Goal: Task Accomplishment & Management: Use online tool/utility

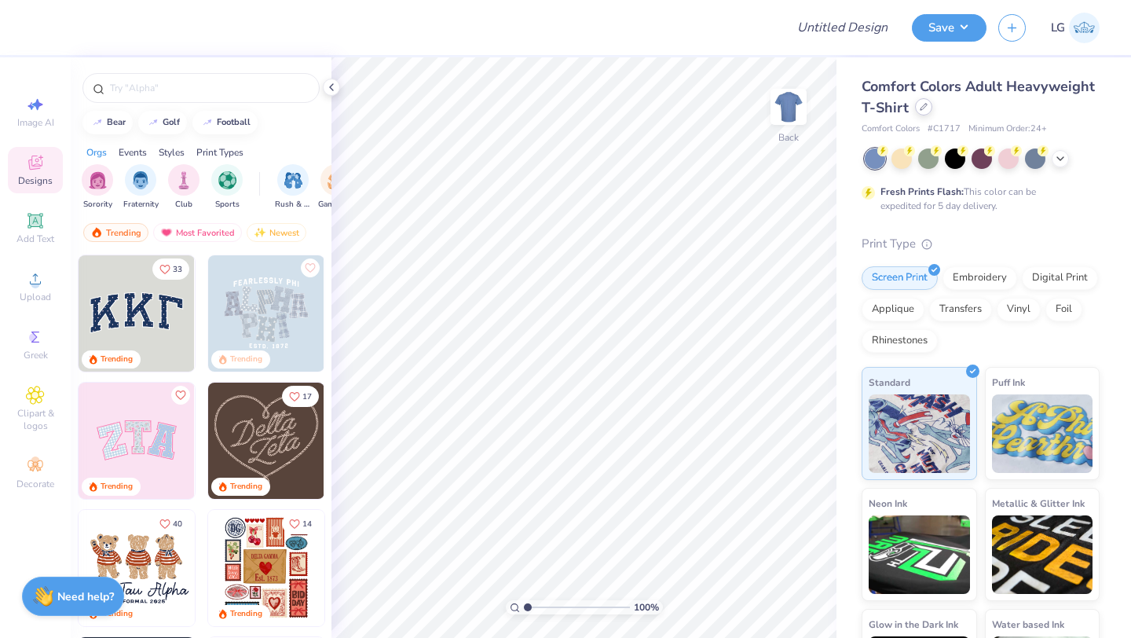
click at [921, 104] on icon at bounding box center [924, 107] width 8 height 8
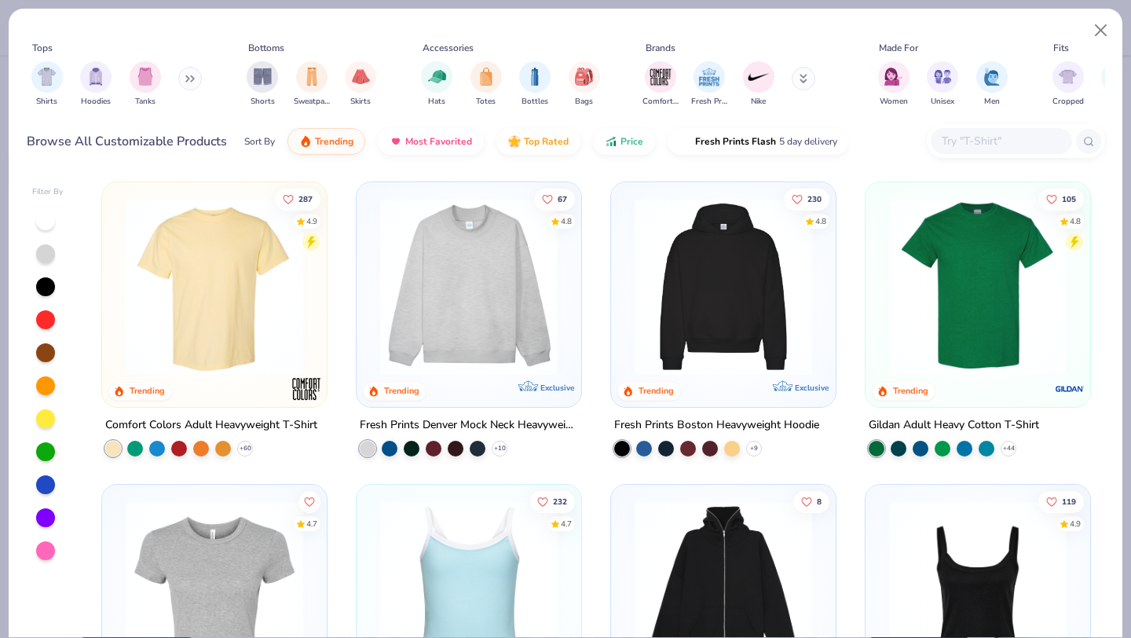
click at [1015, 144] on input "text" at bounding box center [1000, 141] width 121 height 18
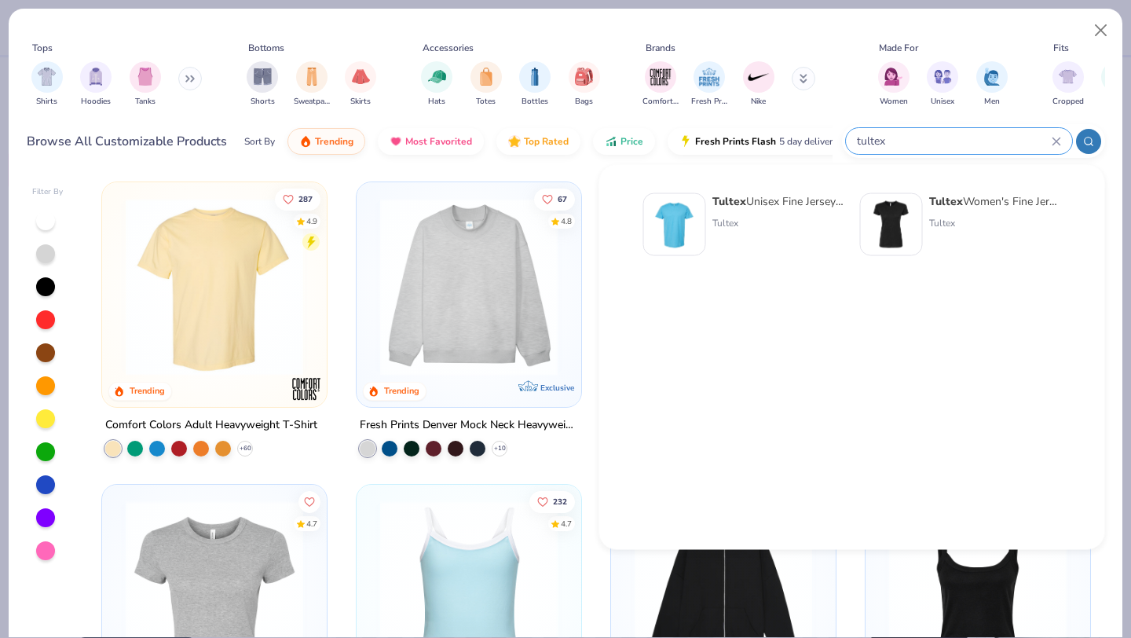
type input "tultex"
click at [737, 204] on strong "Tultex" at bounding box center [729, 201] width 34 height 15
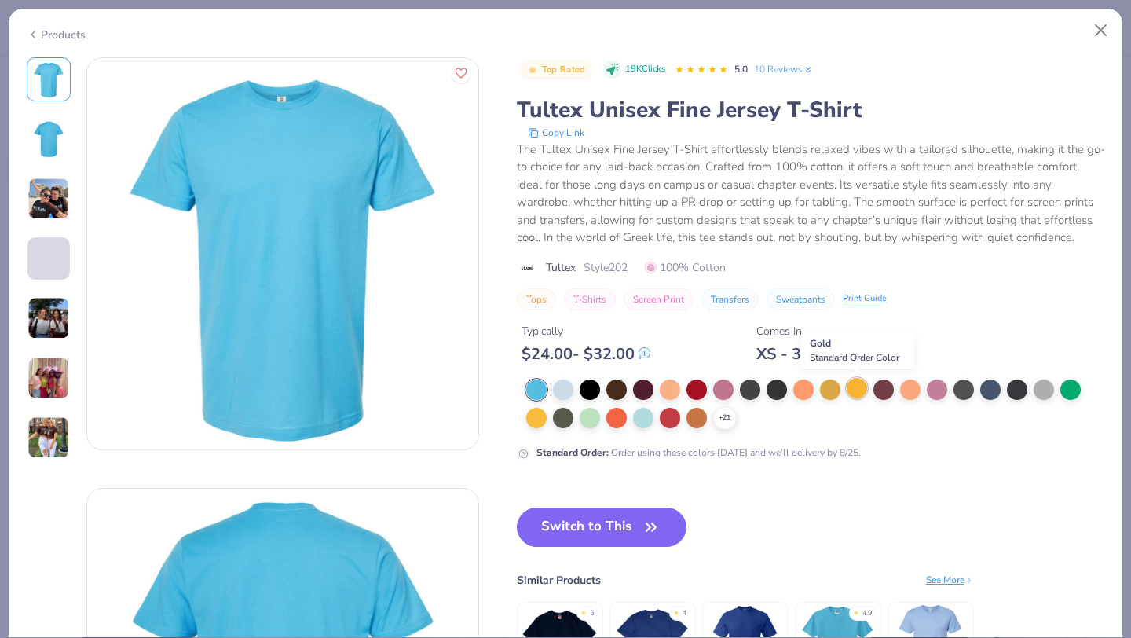
click at [854, 390] on div at bounding box center [857, 388] width 20 height 20
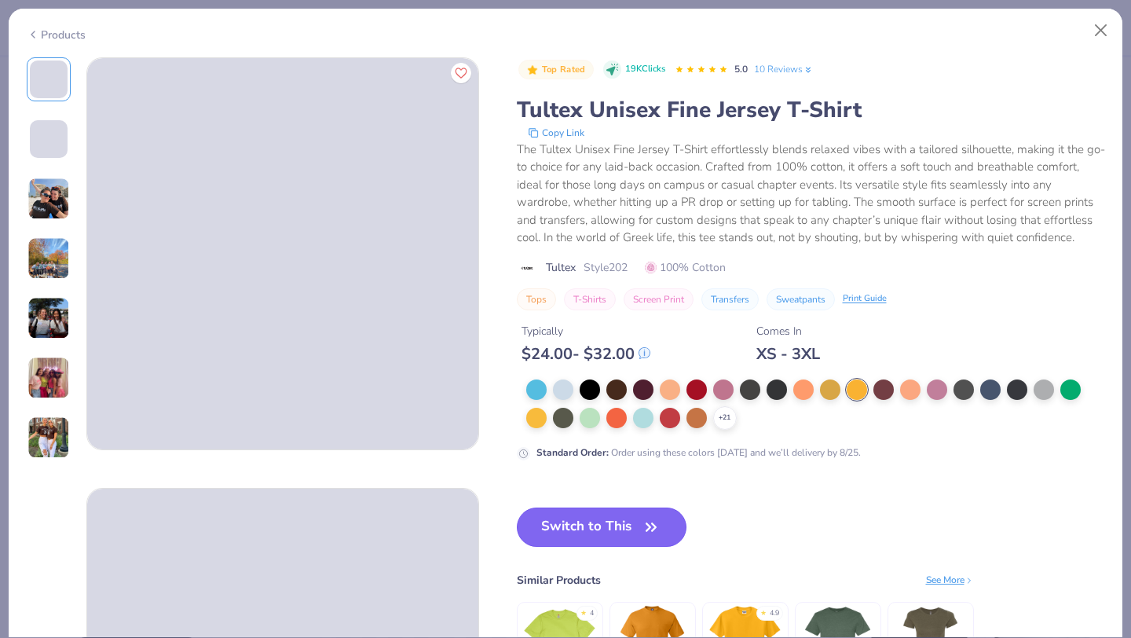
click at [579, 535] on button "Switch to This" at bounding box center [602, 526] width 170 height 39
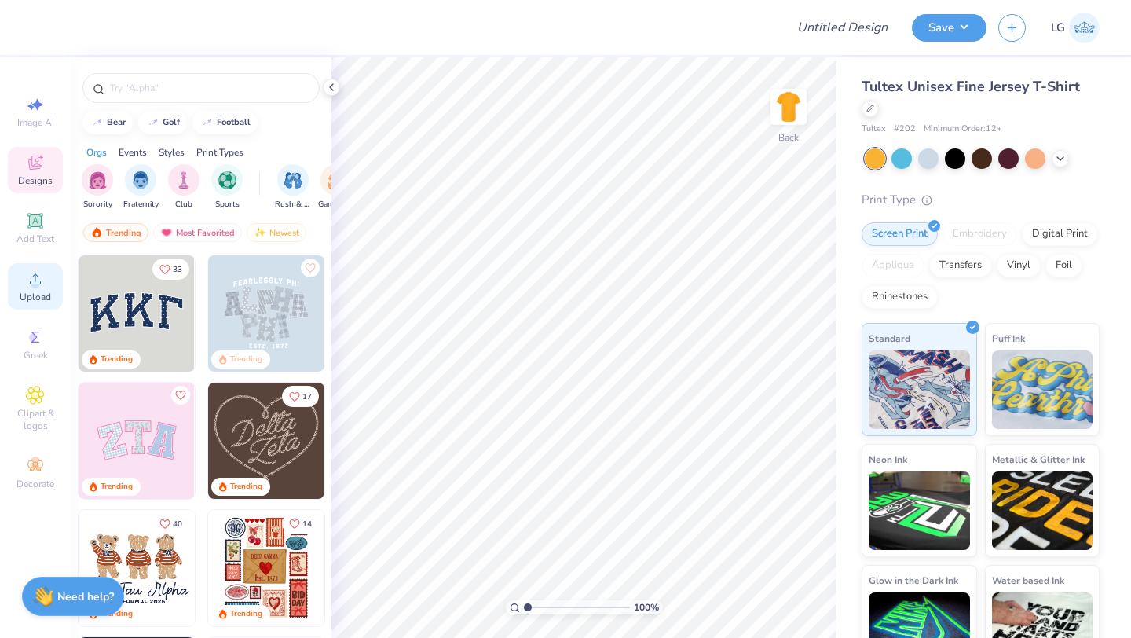
click at [34, 288] on div "Upload" at bounding box center [35, 286] width 55 height 46
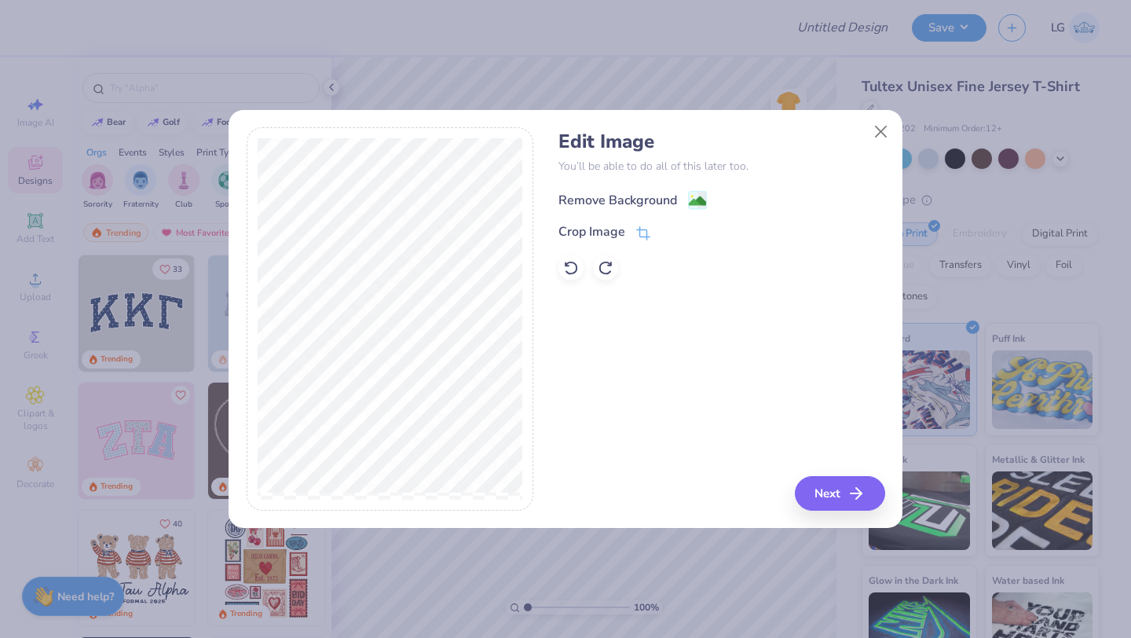
click at [593, 196] on div "Remove Background" at bounding box center [617, 200] width 119 height 19
click at [885, 130] on button "Close" at bounding box center [881, 131] width 30 height 30
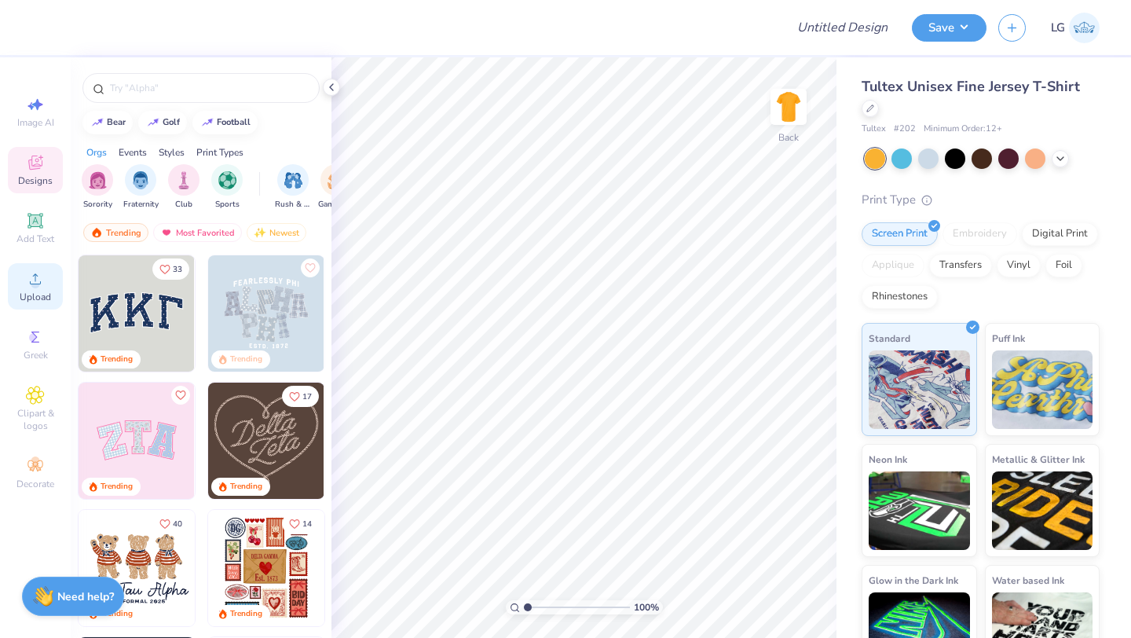
click at [48, 274] on div "Upload" at bounding box center [35, 286] width 55 height 46
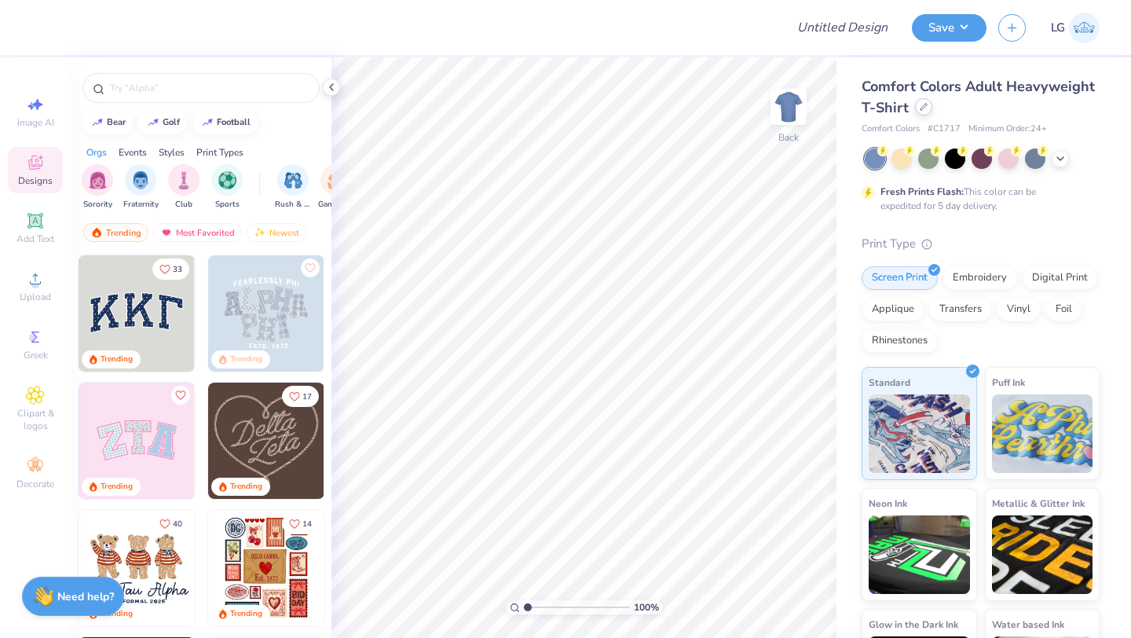
click at [924, 114] on div at bounding box center [923, 106] width 17 height 17
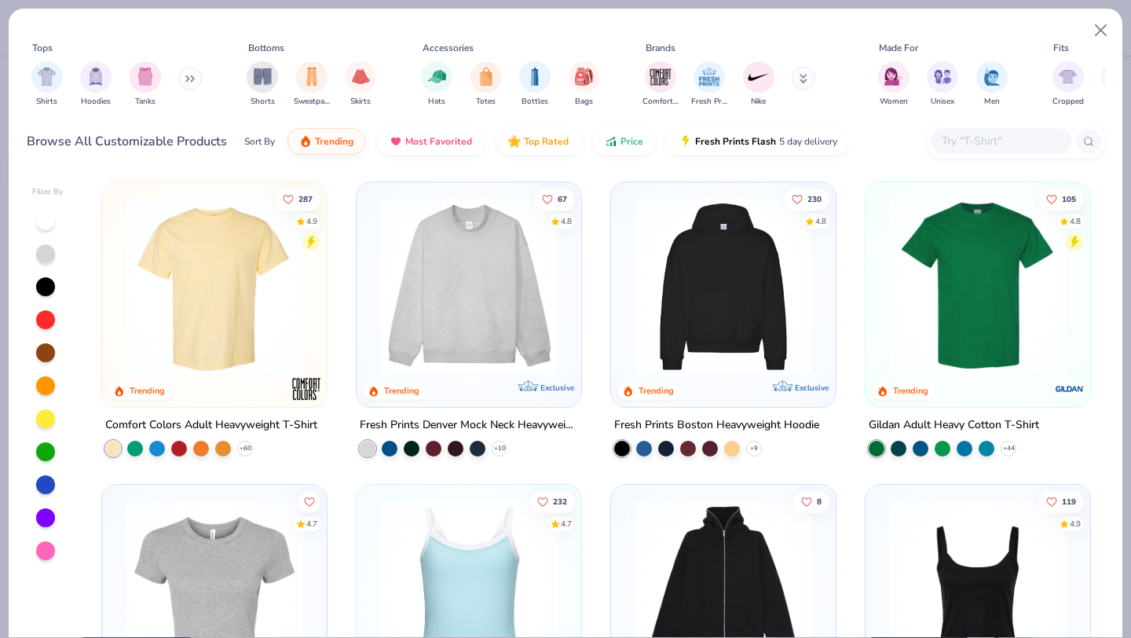
click at [976, 134] on input "text" at bounding box center [1000, 141] width 121 height 18
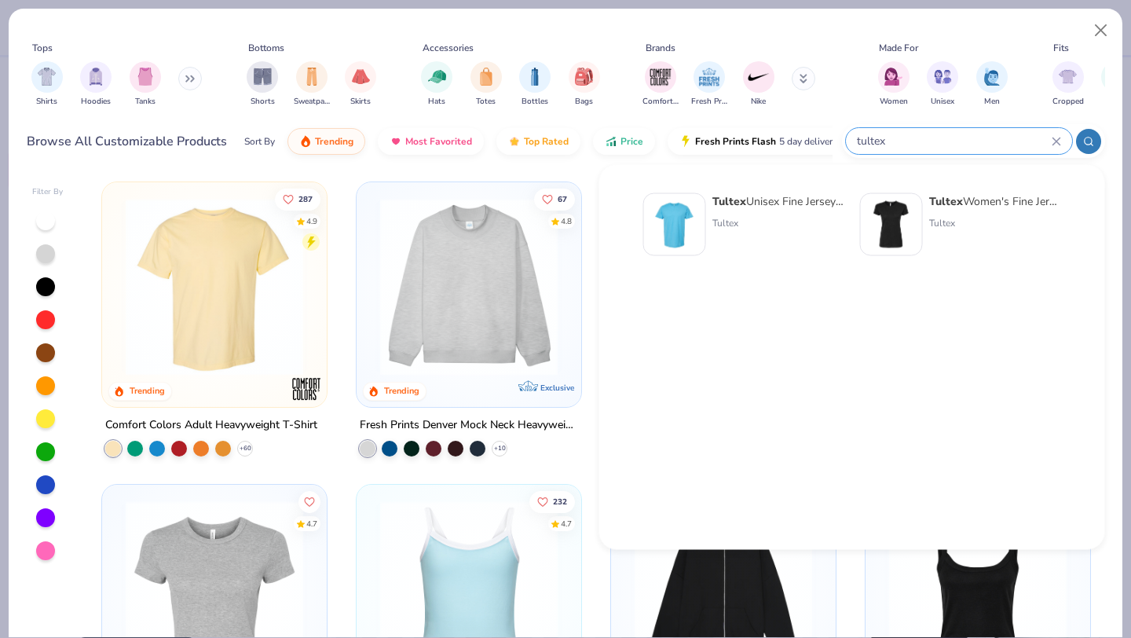
type input "tultex"
click at [756, 232] on div "Tultex Unisex Fine Jersey T-Shirt Tultex" at bounding box center [778, 224] width 132 height 63
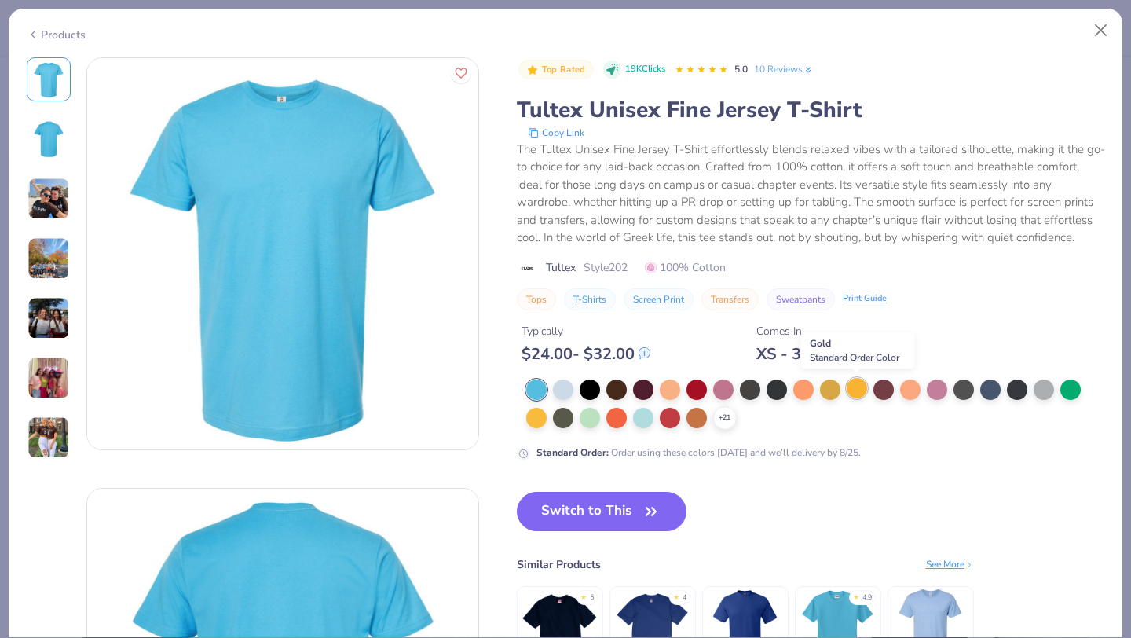
click at [848, 388] on div at bounding box center [857, 388] width 20 height 20
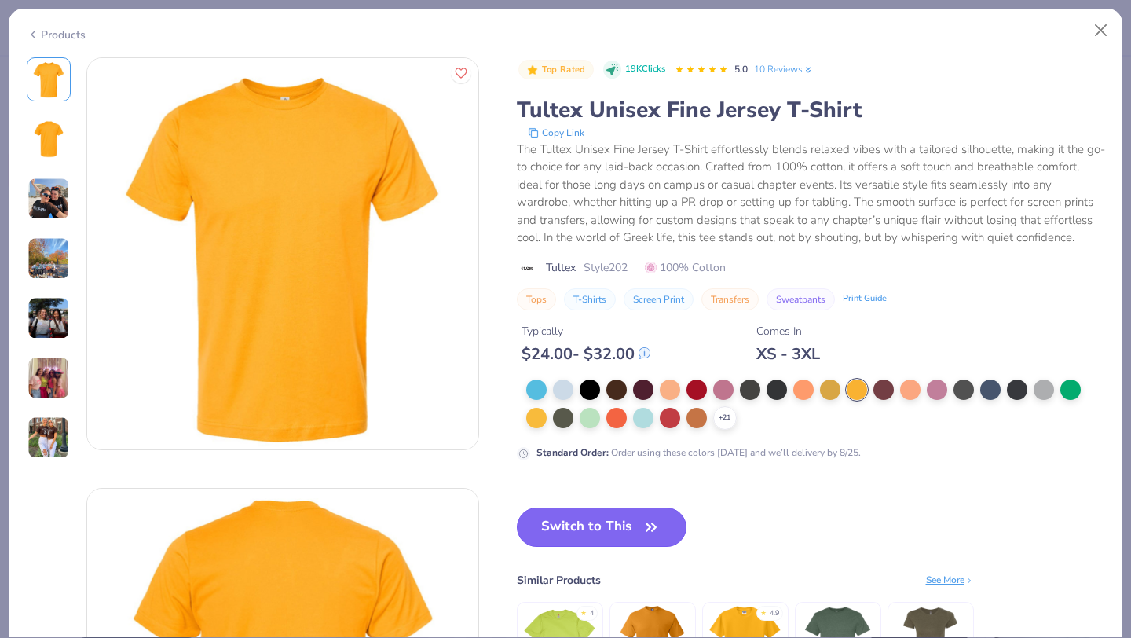
click at [595, 514] on button "Switch to This" at bounding box center [602, 526] width 170 height 39
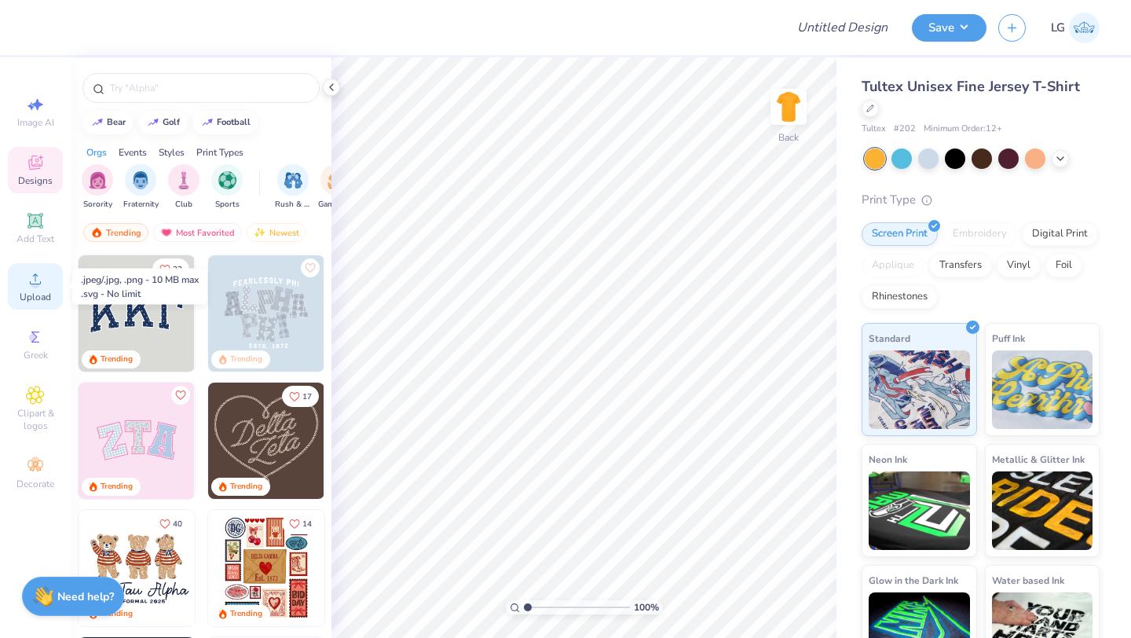
click at [30, 277] on icon at bounding box center [35, 278] width 19 height 19
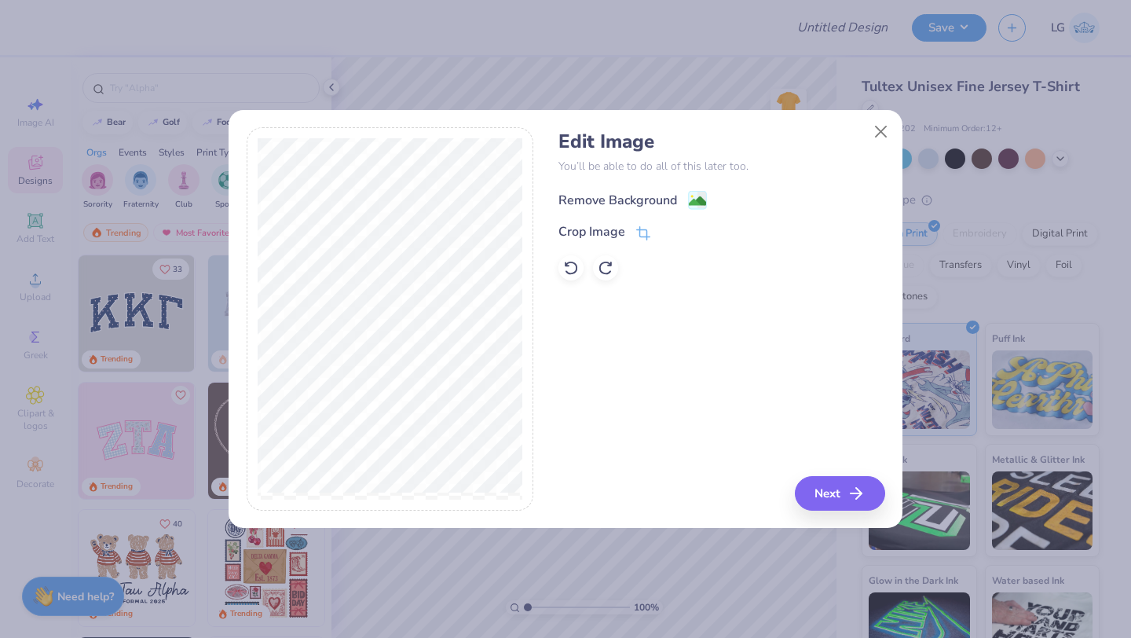
click at [594, 199] on div "Remove Background" at bounding box center [617, 200] width 119 height 19
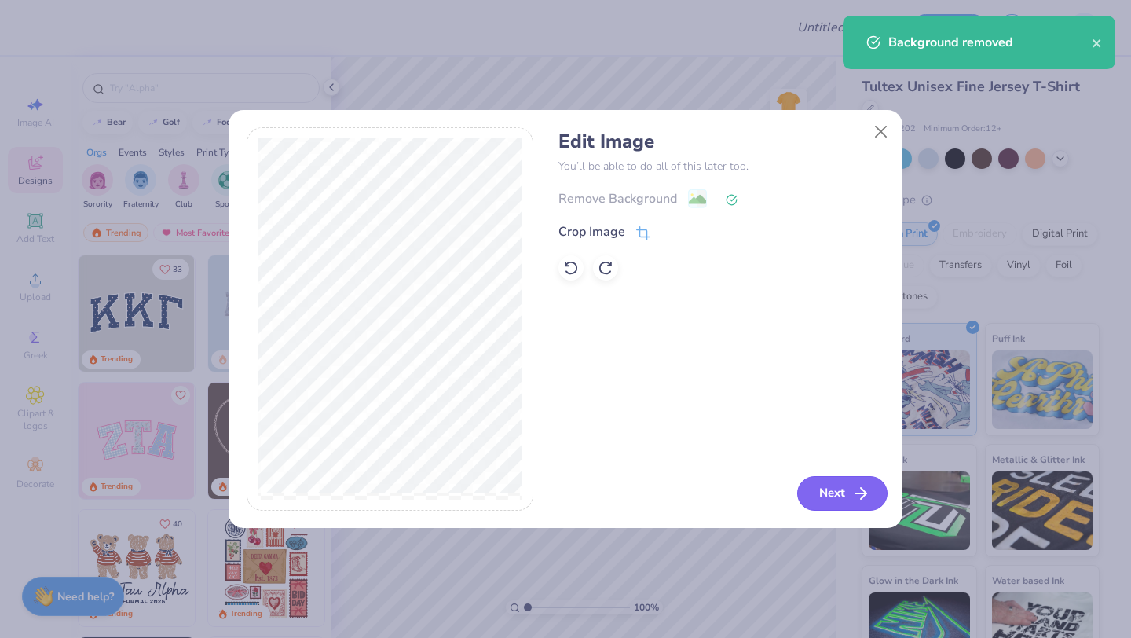
click at [845, 501] on button "Next" at bounding box center [842, 493] width 90 height 35
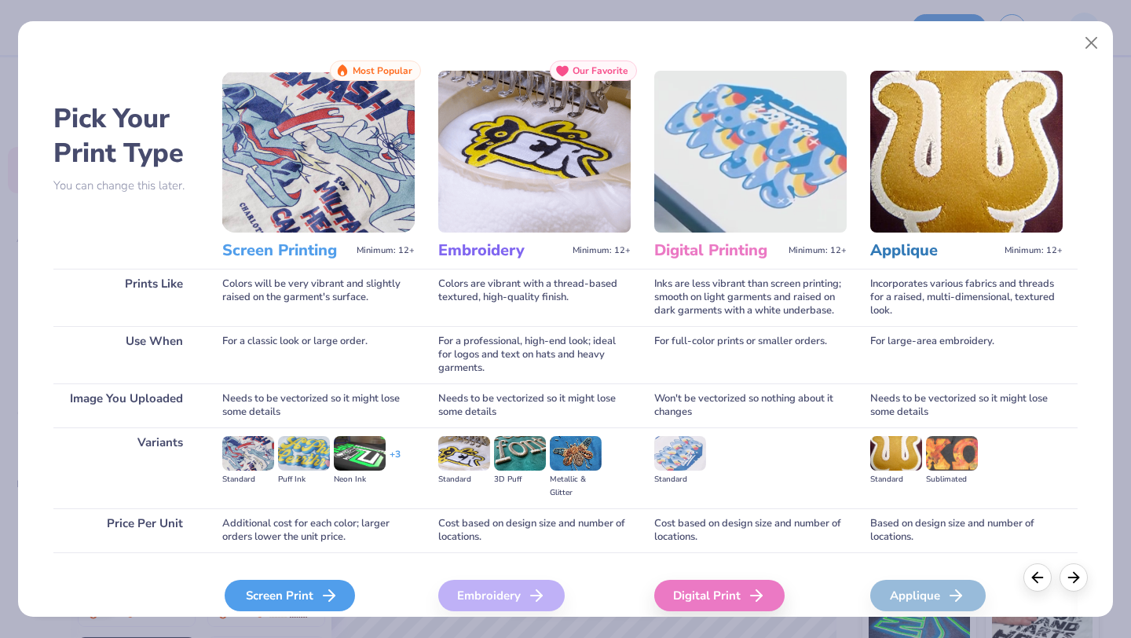
click at [288, 594] on div "Screen Print" at bounding box center [290, 595] width 130 height 31
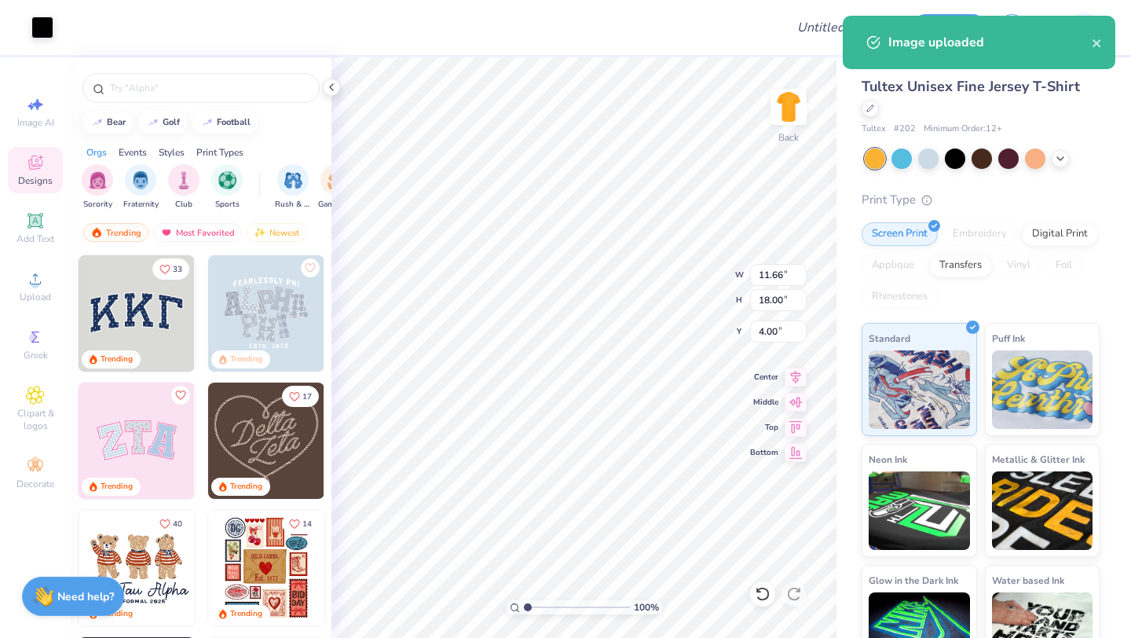
type input "10.99"
type input "16.96"
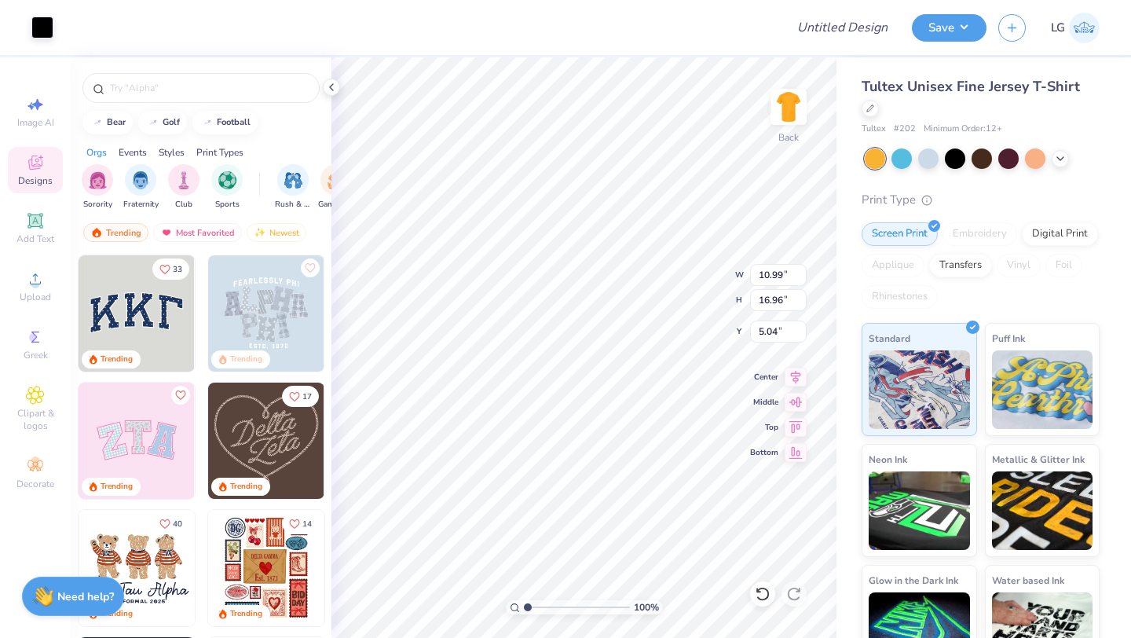
type input "3.00"
type input "9.68"
type input "14.94"
type input "3.00"
click at [50, 24] on div at bounding box center [42, 26] width 22 height 22
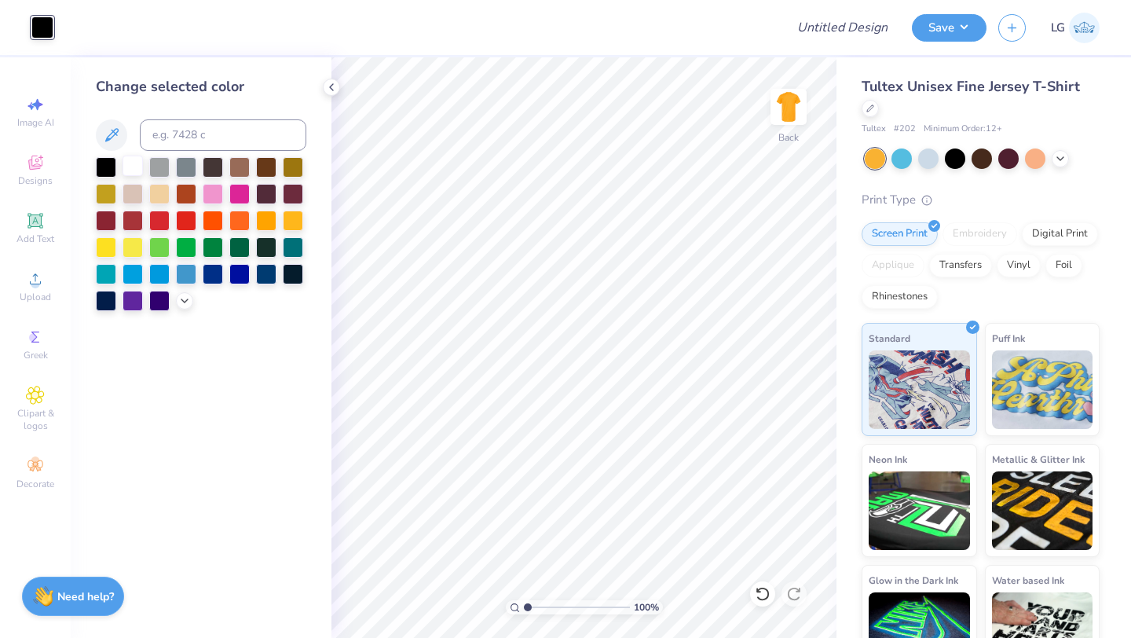
click at [134, 165] on div at bounding box center [133, 166] width 20 height 20
click at [104, 171] on div at bounding box center [106, 166] width 20 height 20
click at [944, 26] on button "Save" at bounding box center [949, 25] width 75 height 27
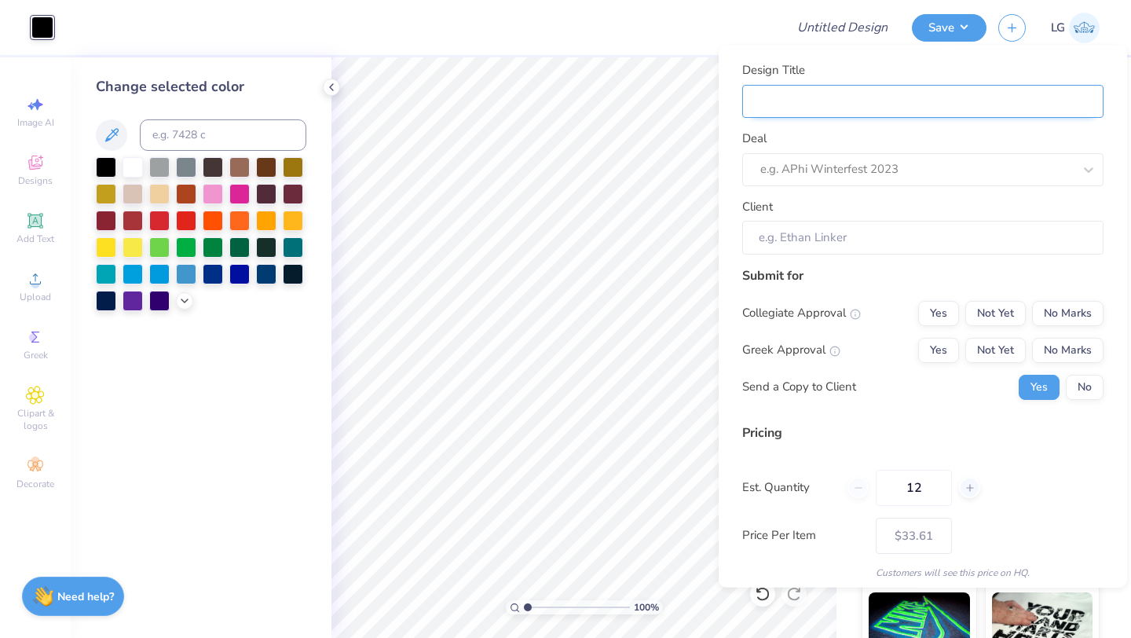
click at [1038, 116] on input "Design Title" at bounding box center [922, 101] width 361 height 34
type input "N"
type input "Ne"
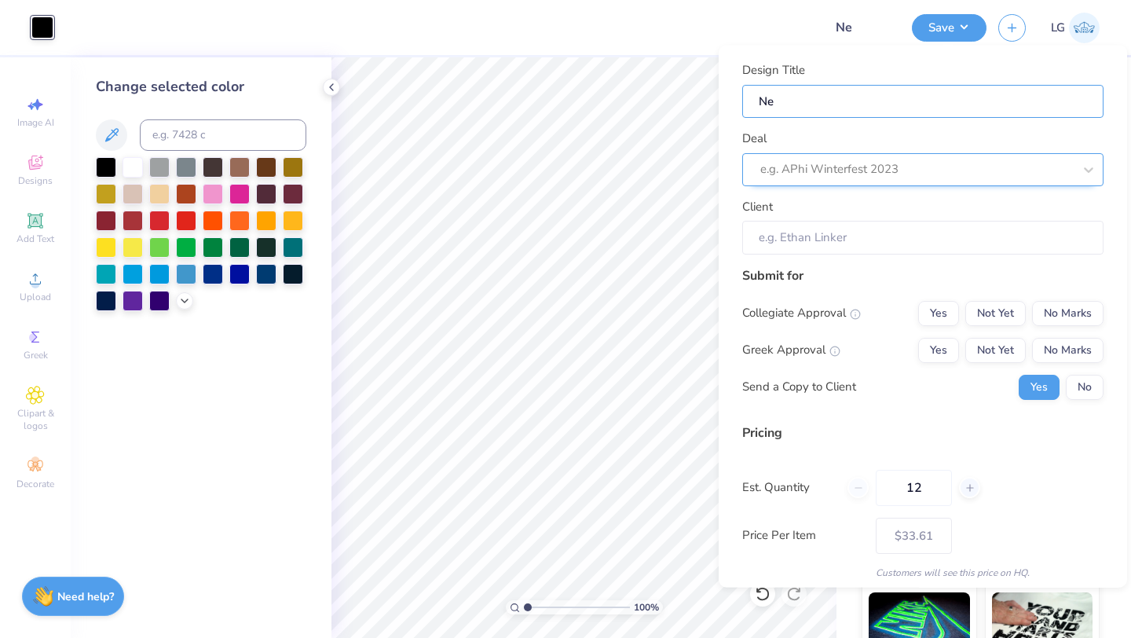
type input "New"
type input "New T"
type input "New Te"
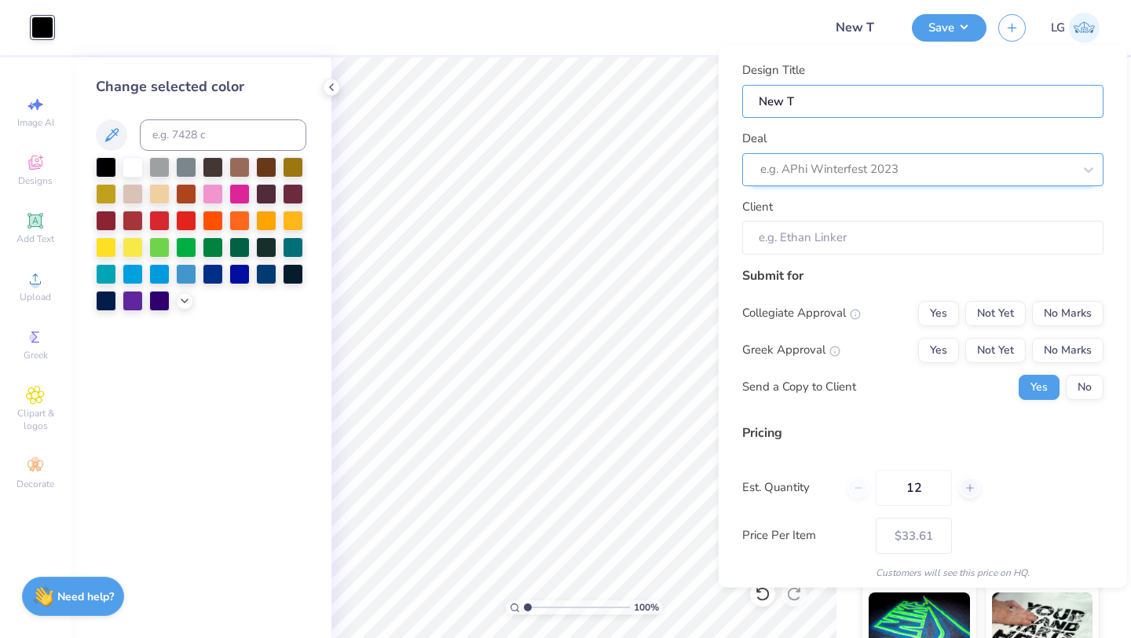
type input "New Te"
type input "New Tee"
type input "New Tees"
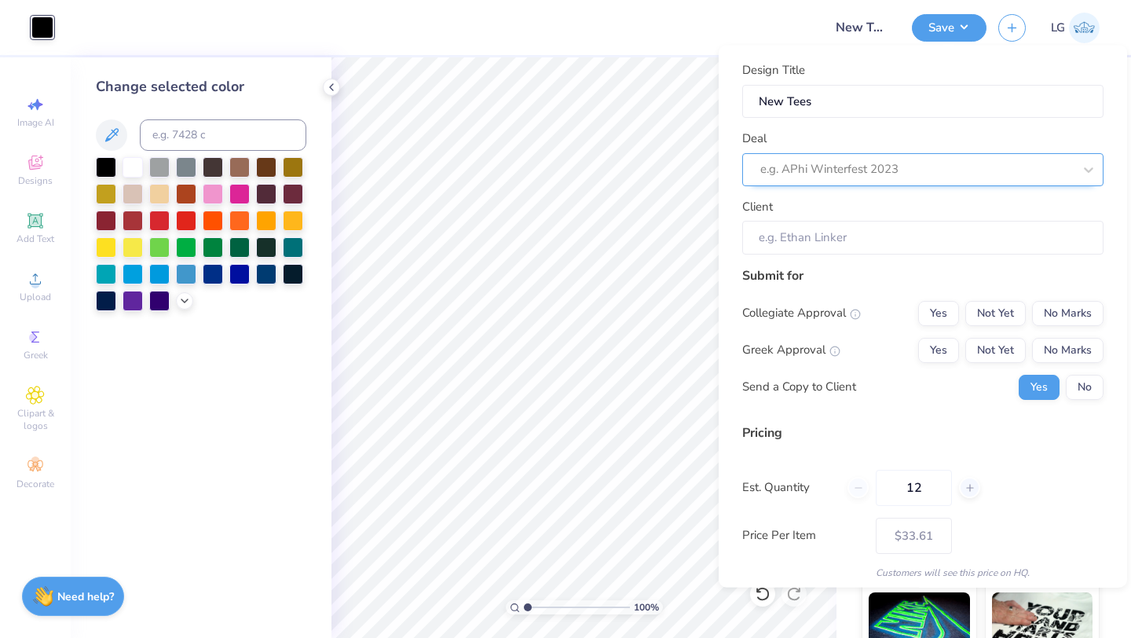
click at [814, 169] on div at bounding box center [916, 169] width 313 height 21
type input "l"
click at [851, 175] on div at bounding box center [916, 169] width 313 height 21
type input "brass"
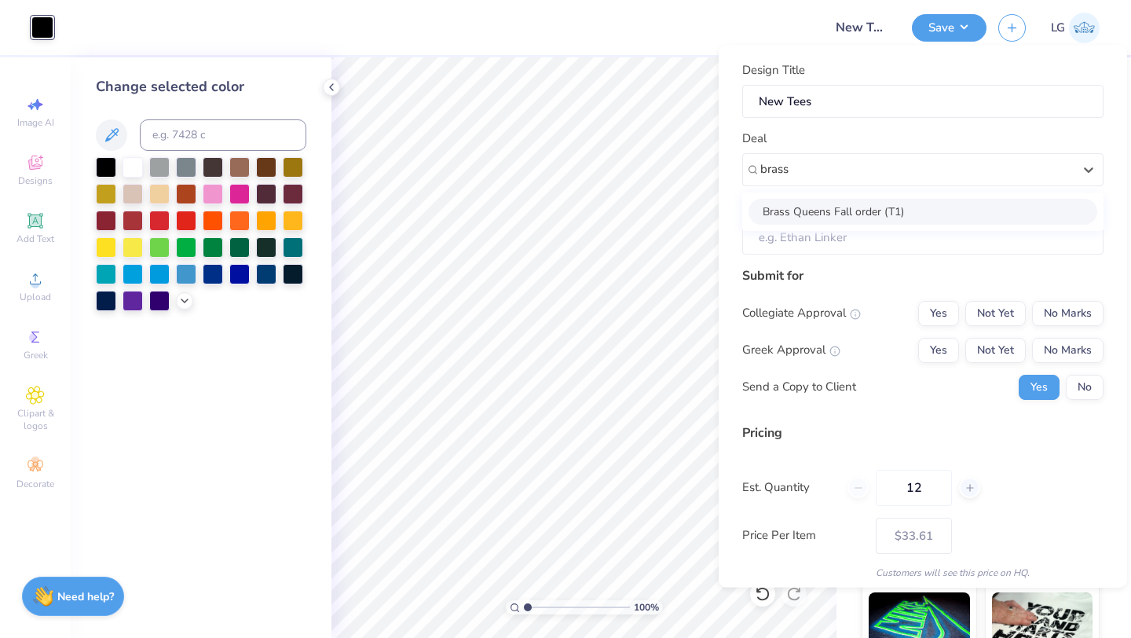
click at [869, 214] on div "Brass Queens Fall order (T1)" at bounding box center [923, 211] width 349 height 26
type input "[GEOGRAPHIC_DATA]"
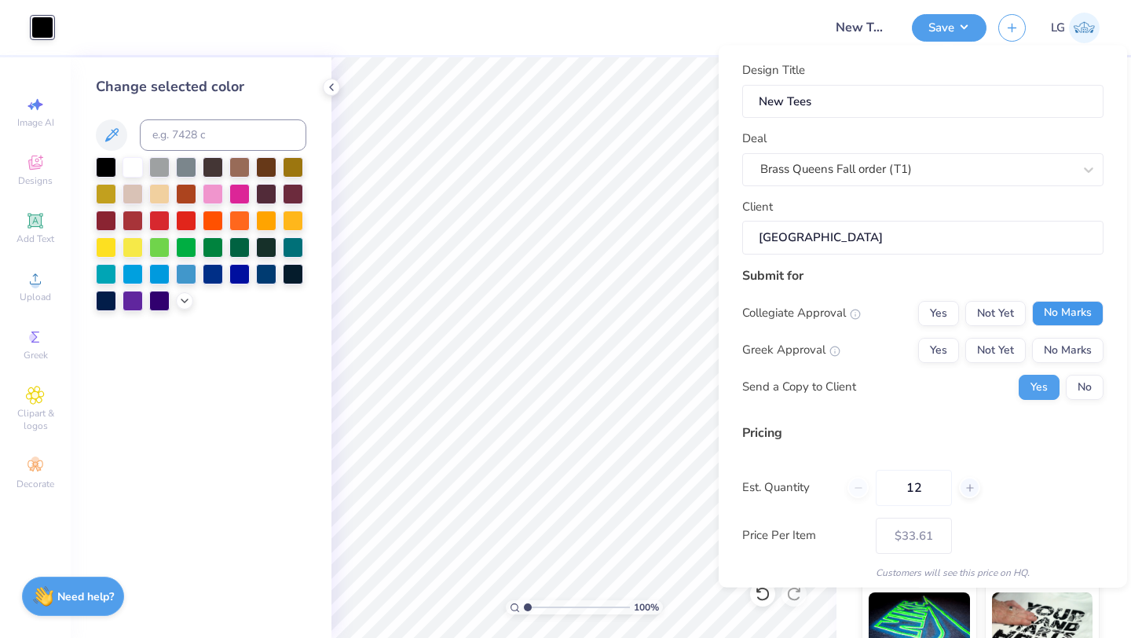
click at [1058, 319] on button "No Marks" at bounding box center [1067, 312] width 71 height 25
click at [1061, 357] on button "No Marks" at bounding box center [1067, 349] width 71 height 25
click at [1093, 379] on button "No" at bounding box center [1085, 386] width 38 height 25
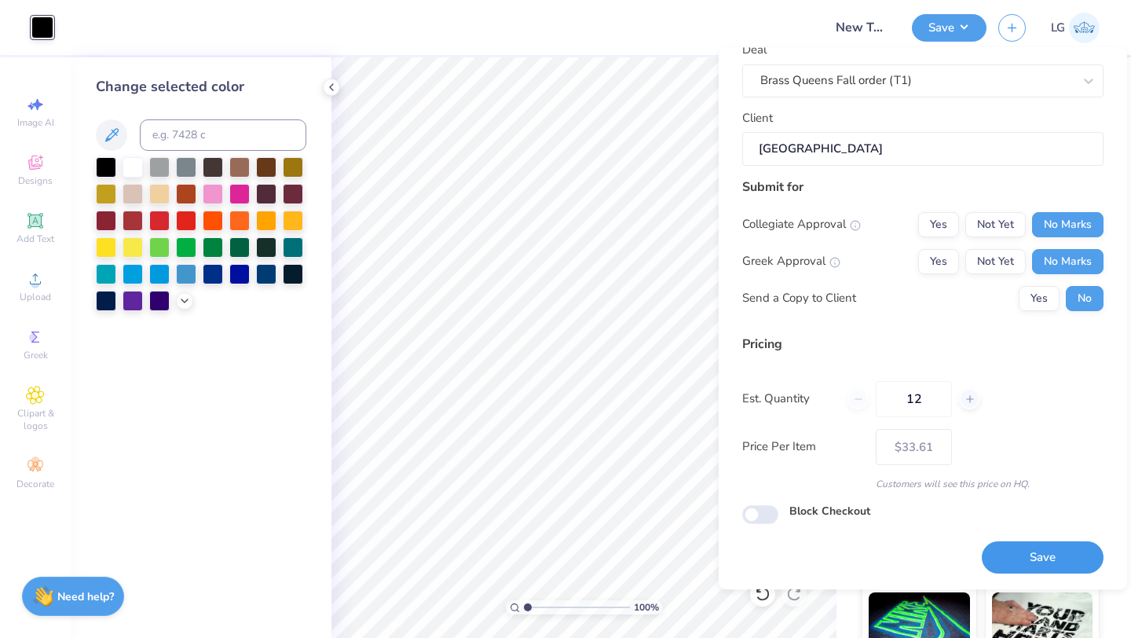
click at [1043, 565] on button "Save" at bounding box center [1043, 558] width 122 height 32
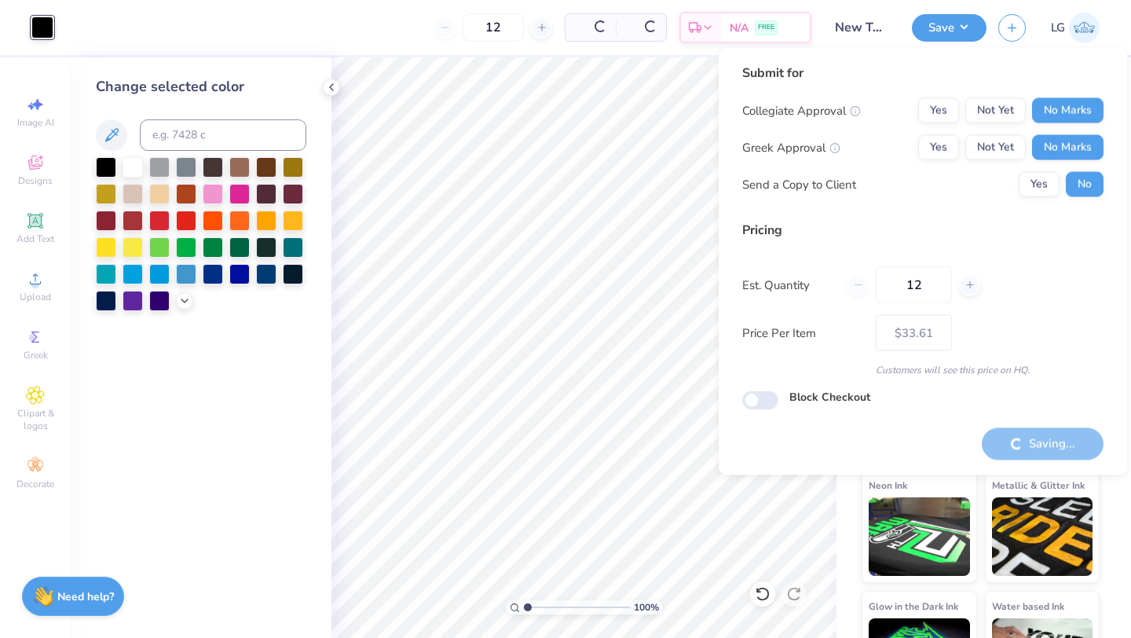
type input "– –"
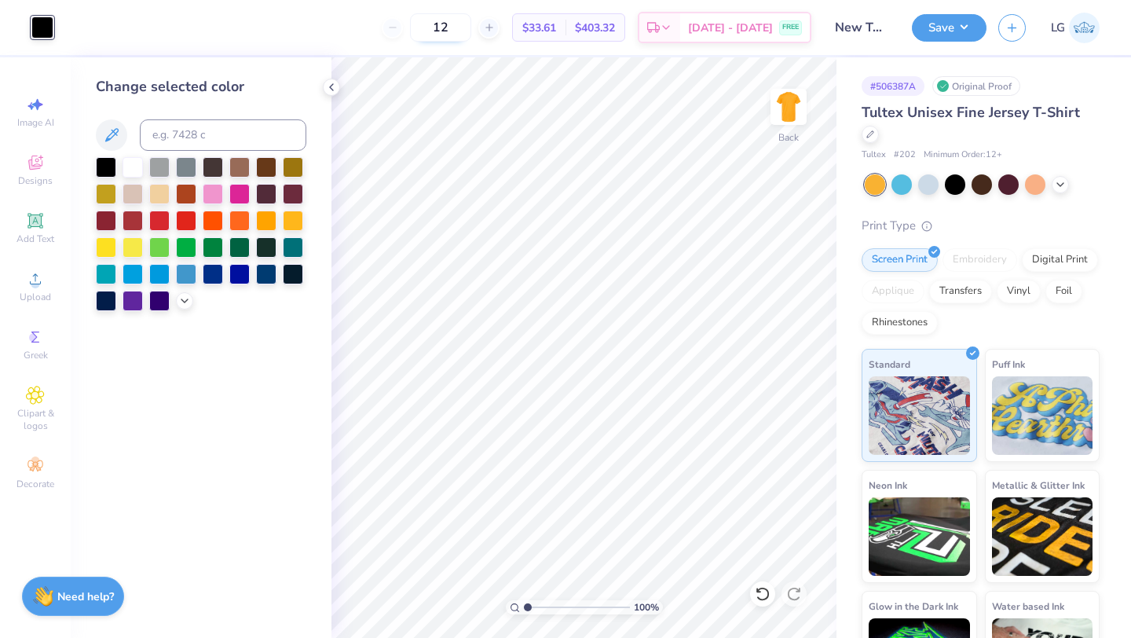
click at [471, 31] on input "12" at bounding box center [440, 27] width 61 height 28
type input "100"
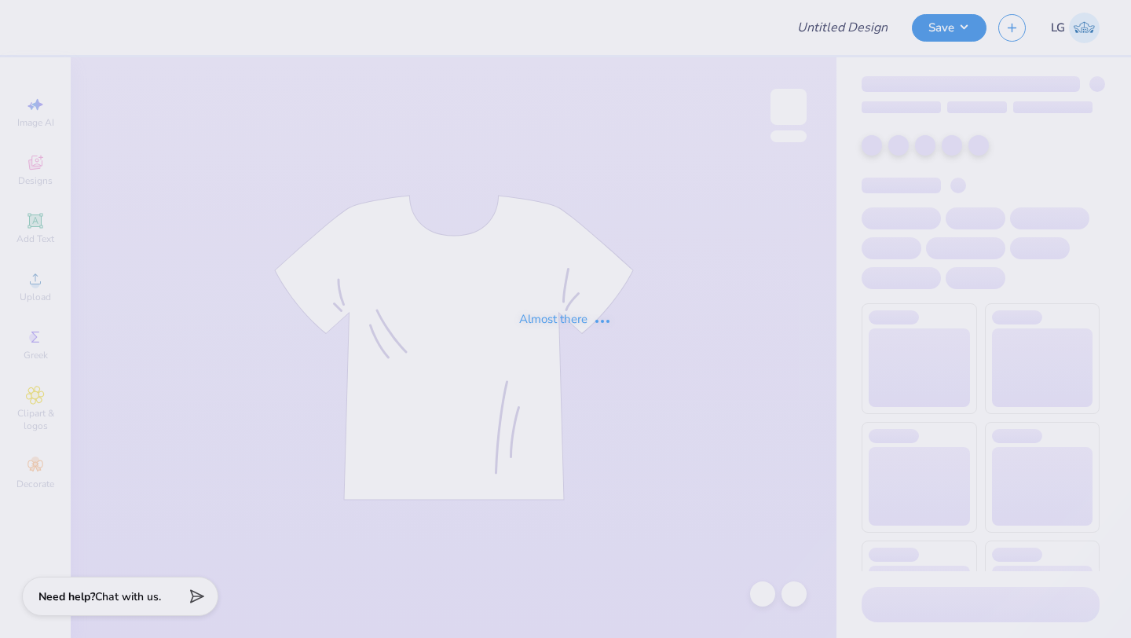
type input "FREE"
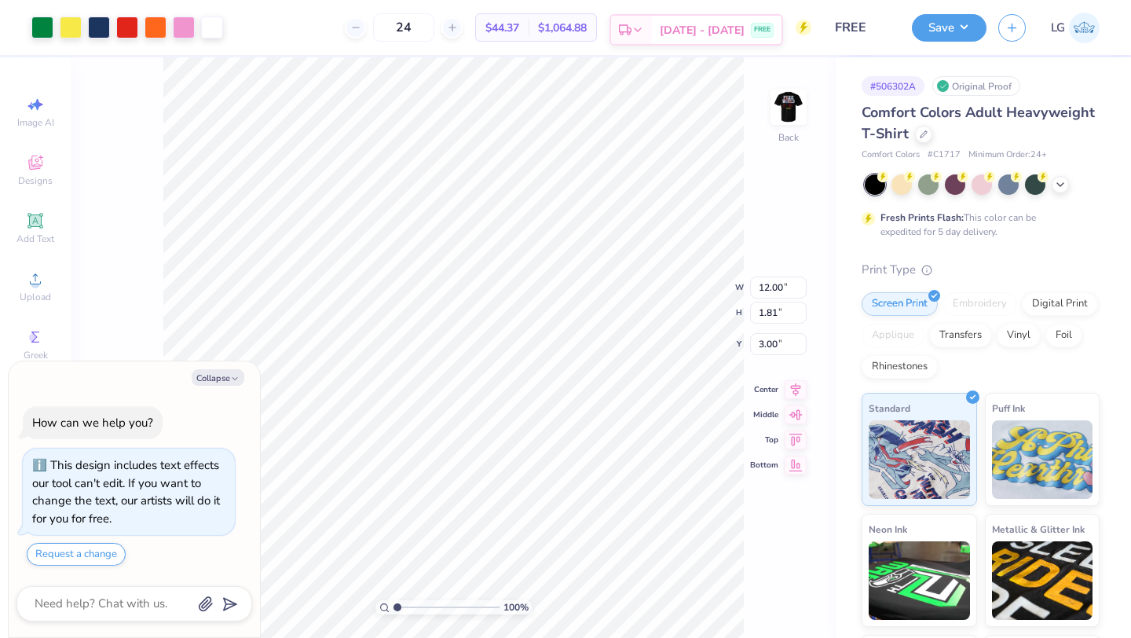
type textarea "x"
type input "9.46"
type input "1.43"
type input "3.38"
type textarea "x"
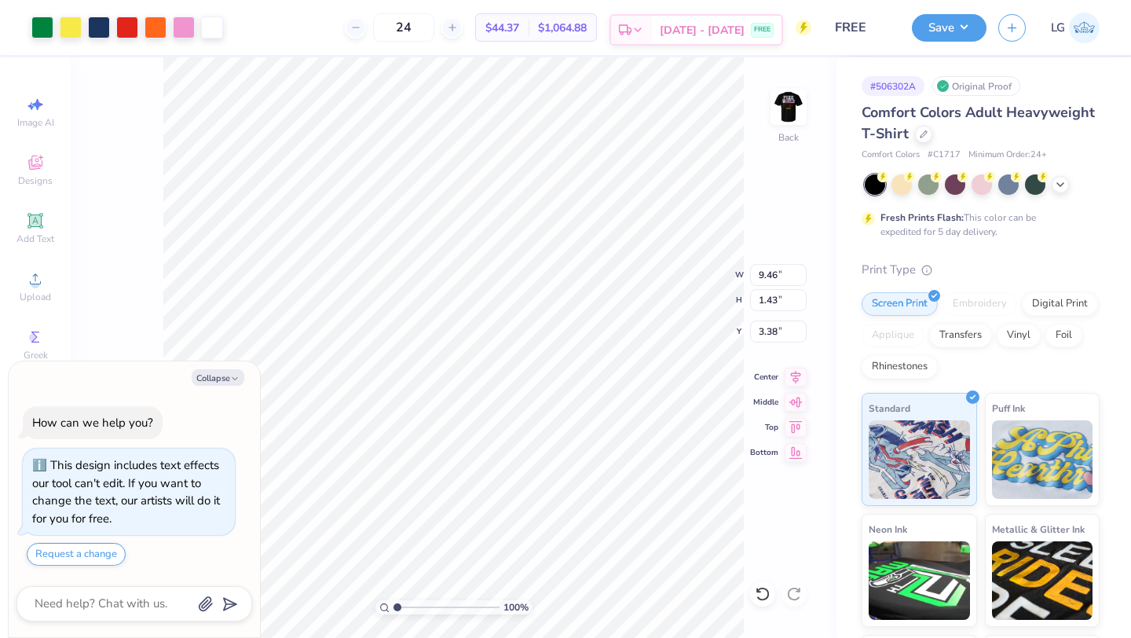
type input "3.00"
click at [931, 40] on div "Save" at bounding box center [949, 27] width 75 height 27
click at [935, 30] on button "Save" at bounding box center [949, 25] width 75 height 27
type textarea "x"
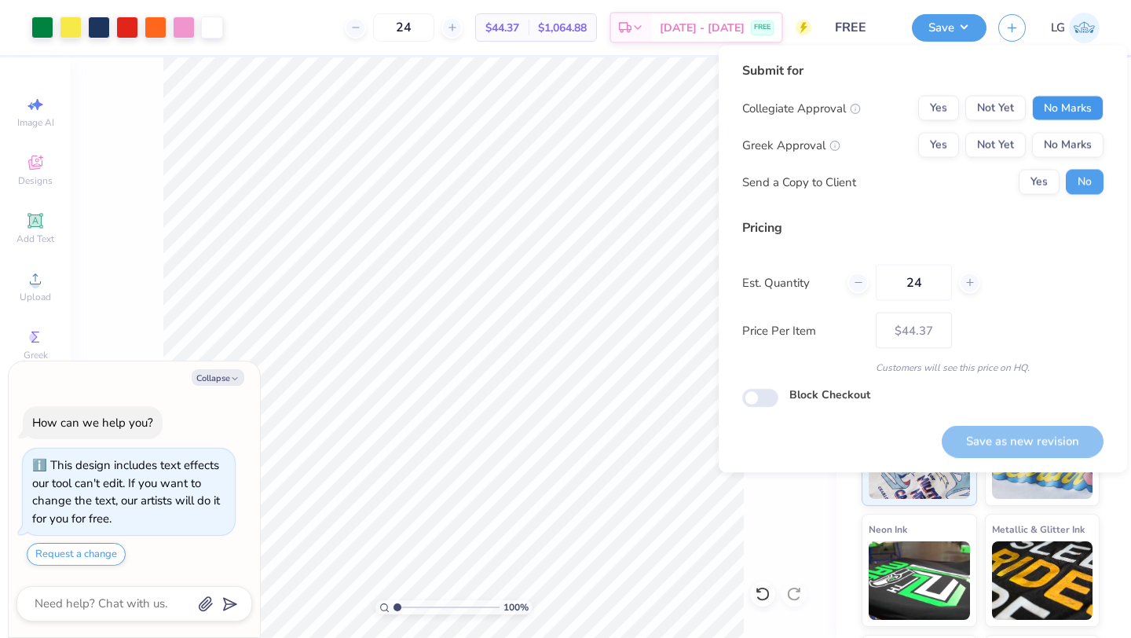
click at [1071, 114] on button "No Marks" at bounding box center [1067, 108] width 71 height 25
click at [1072, 143] on button "No Marks" at bounding box center [1067, 145] width 71 height 25
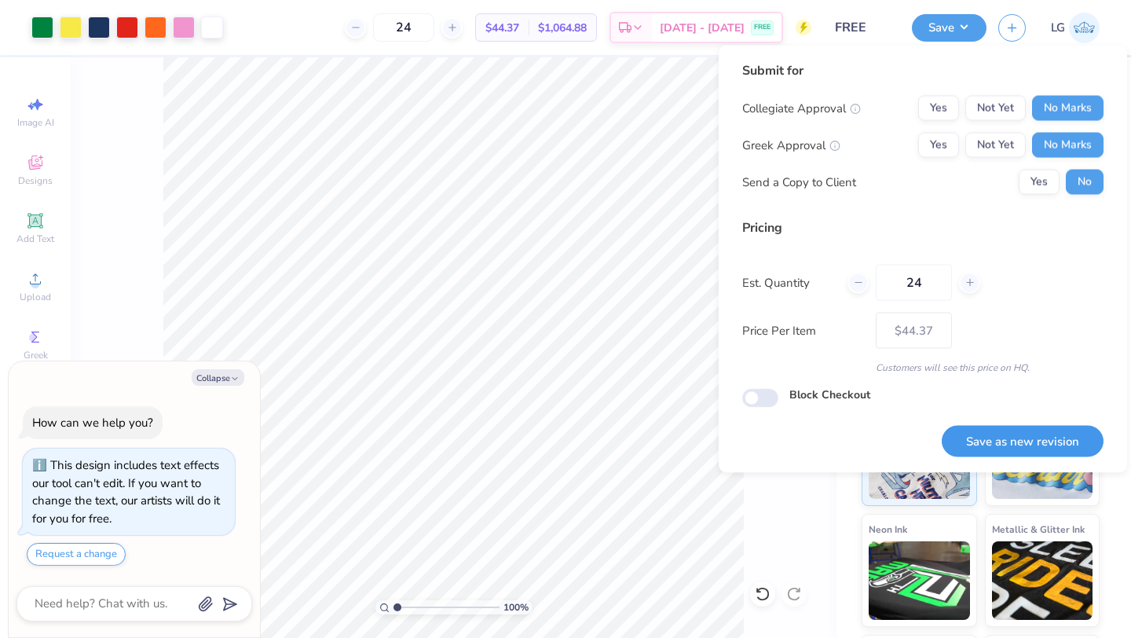
click at [1002, 442] on button "Save as new revision" at bounding box center [1023, 441] width 162 height 32
type input "$44.37"
type textarea "x"
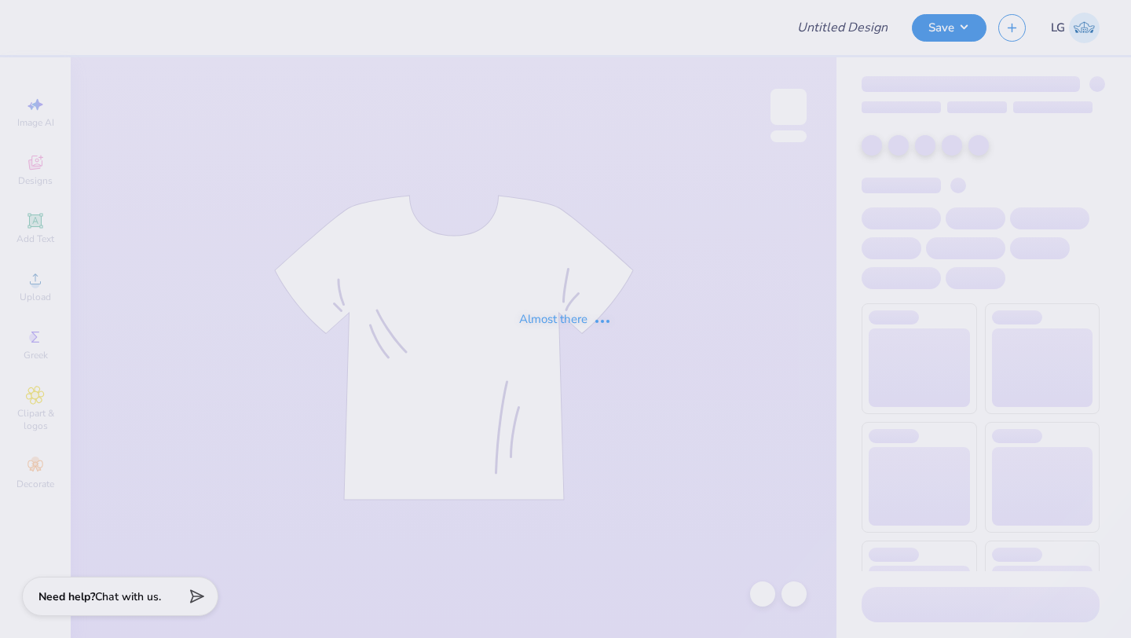
type input "New Tees"
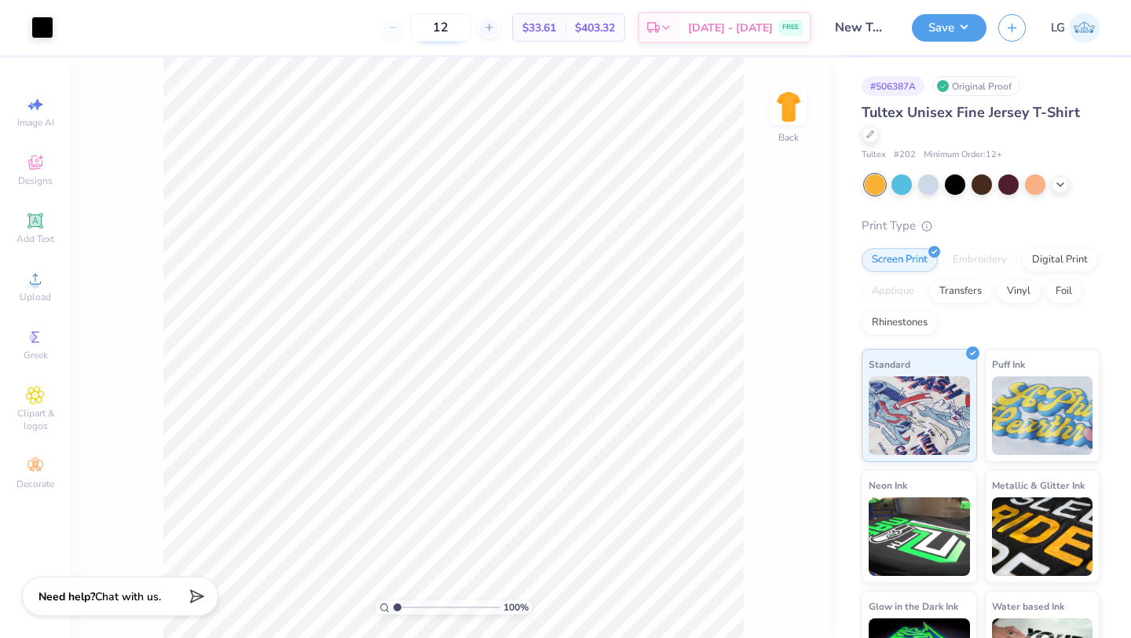
click at [467, 27] on input "12" at bounding box center [440, 27] width 61 height 28
type input "1"
type input "100"
click at [874, 129] on icon at bounding box center [870, 133] width 8 height 8
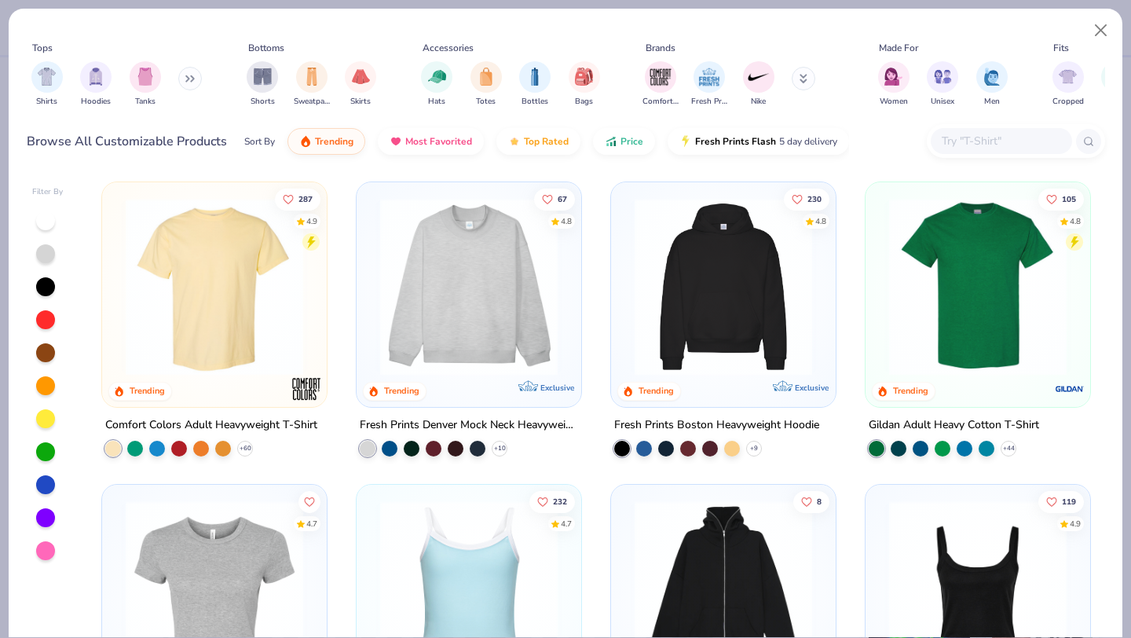
click at [224, 309] on img at bounding box center [214, 287] width 193 height 178
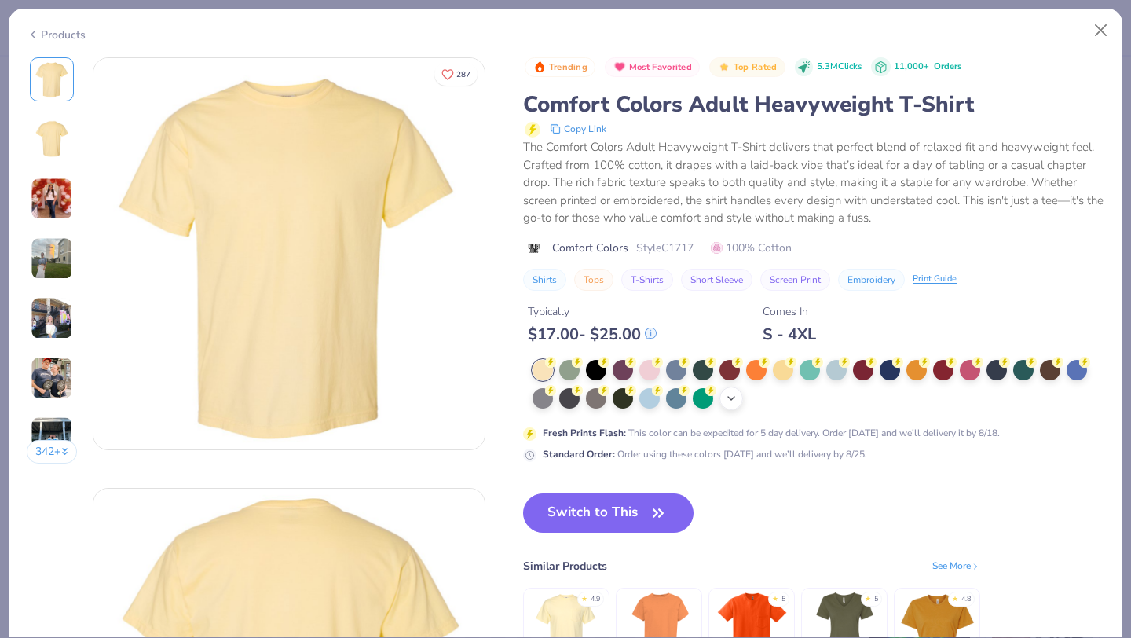
click at [736, 394] on icon at bounding box center [731, 398] width 13 height 13
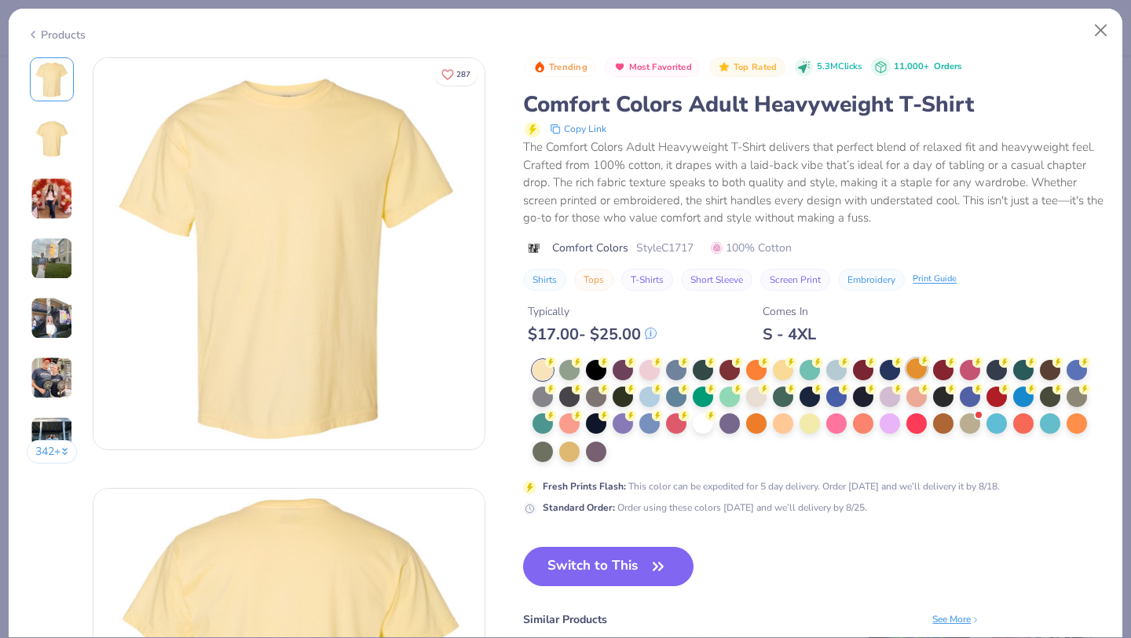
click at [920, 373] on div "Trending Most Favorited Top Rated 5.3M Clicks 11,000+ Orders Comfort Colors Adu…" at bounding box center [813, 286] width 581 height 458
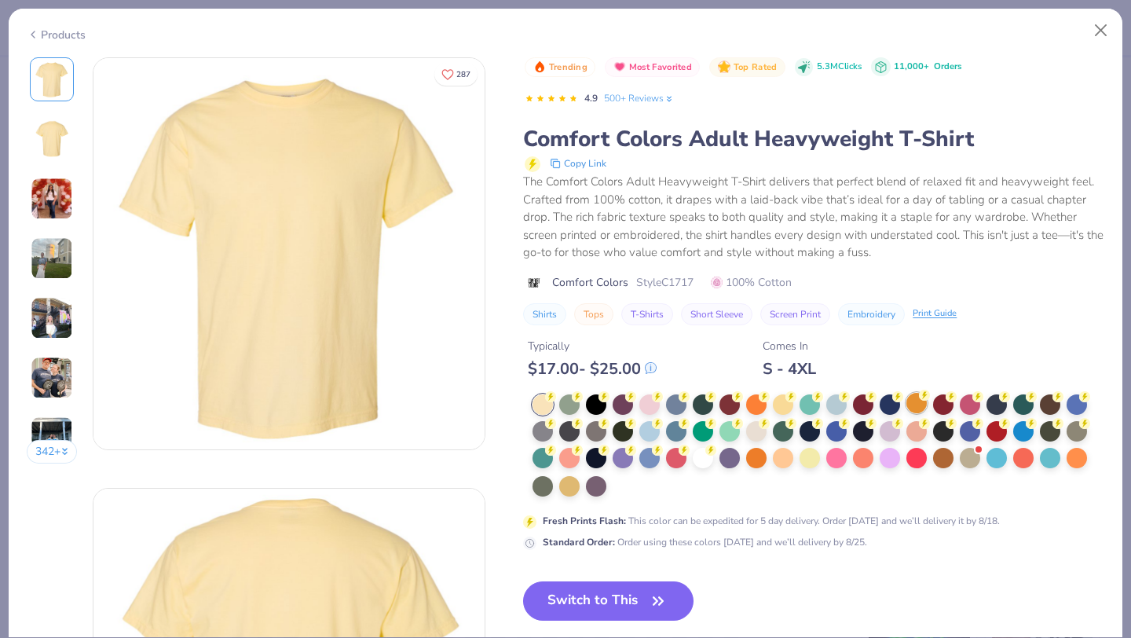
click at [914, 403] on div at bounding box center [916, 403] width 20 height 20
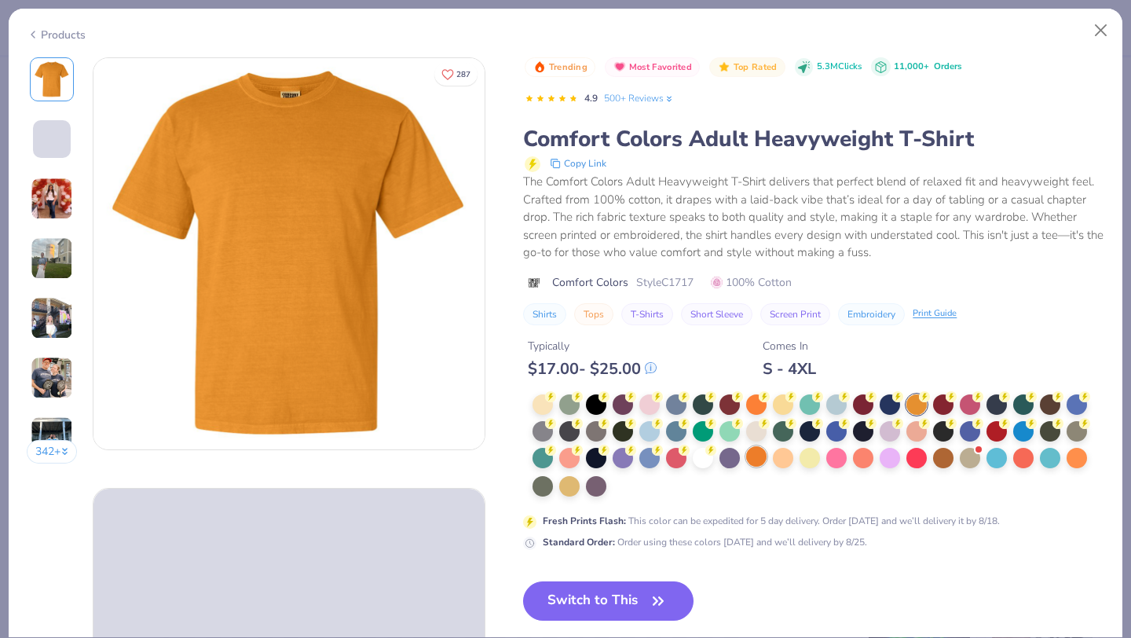
click at [759, 455] on div at bounding box center [756, 456] width 20 height 20
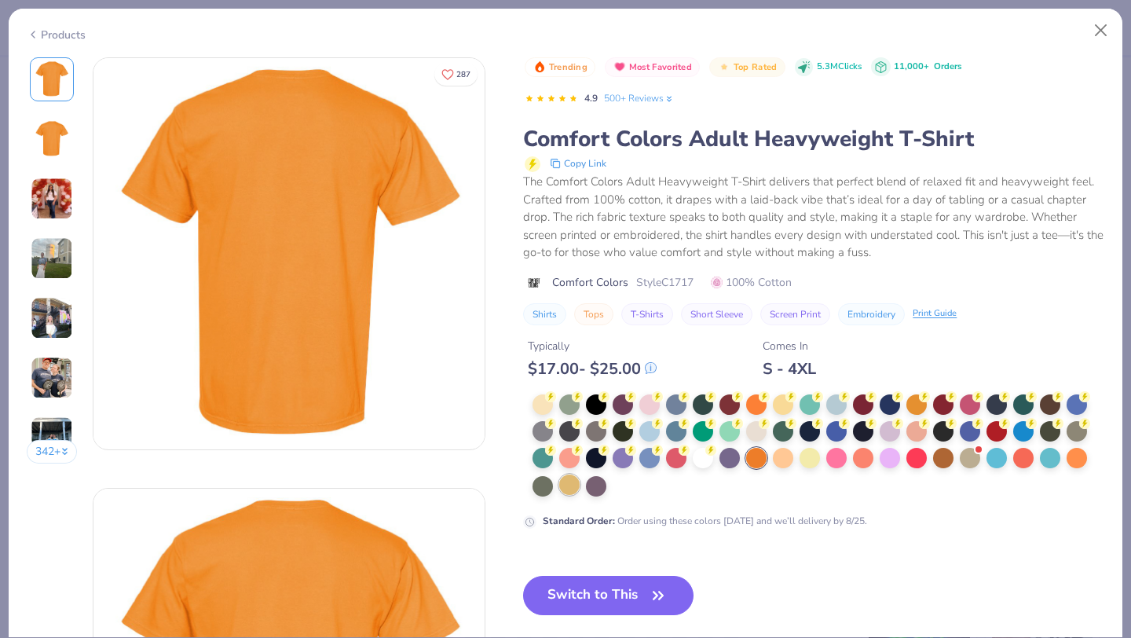
click at [572, 485] on div at bounding box center [569, 484] width 20 height 20
